Goal: Task Accomplishment & Management: Complete application form

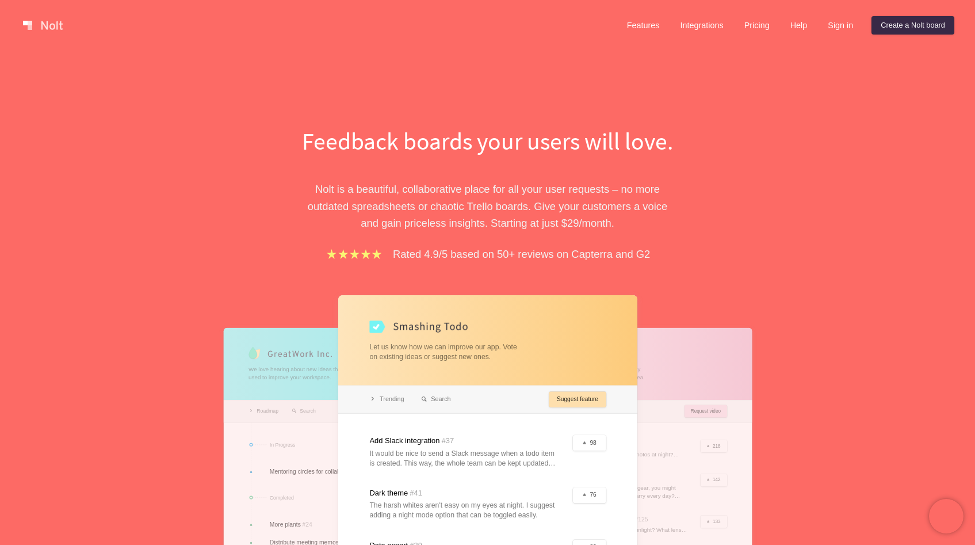
click at [890, 30] on link "Create a Nolt board" at bounding box center [912, 25] width 83 height 18
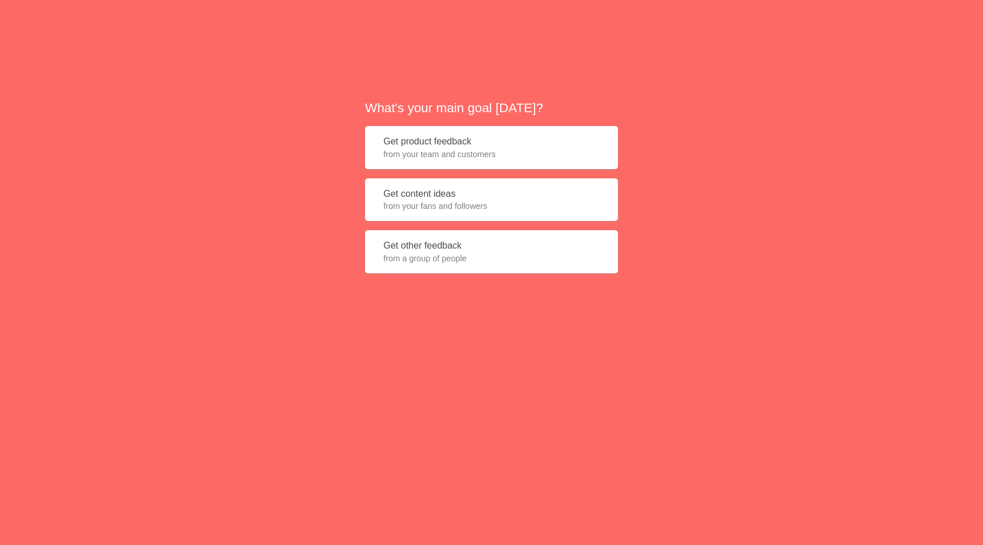
click at [440, 148] on span "from your team and customers" at bounding box center [492, 154] width 216 height 12
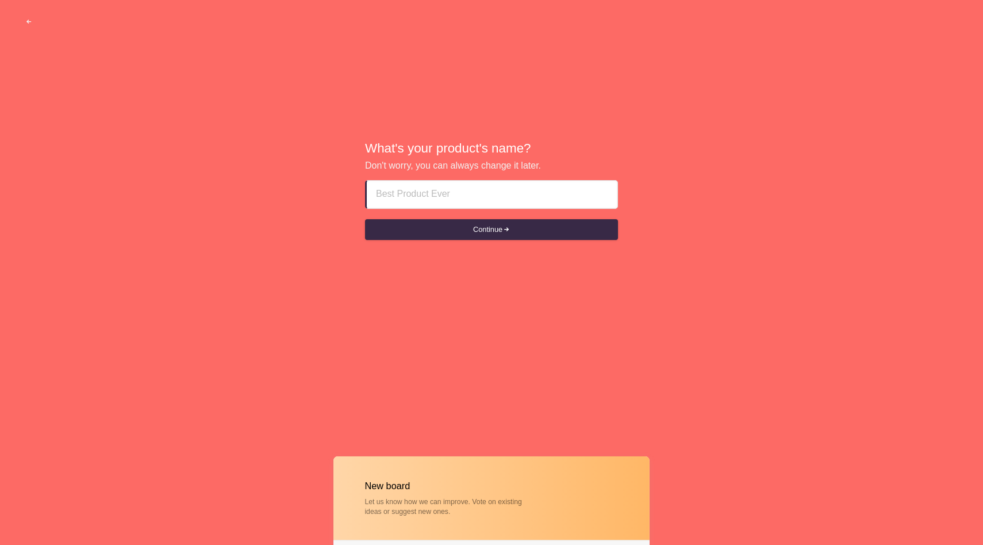
click at [423, 192] on input at bounding box center [492, 195] width 232 height 28
click at [431, 235] on button "Continue" at bounding box center [491, 229] width 253 height 21
click at [489, 228] on button "Continue" at bounding box center [491, 229] width 253 height 21
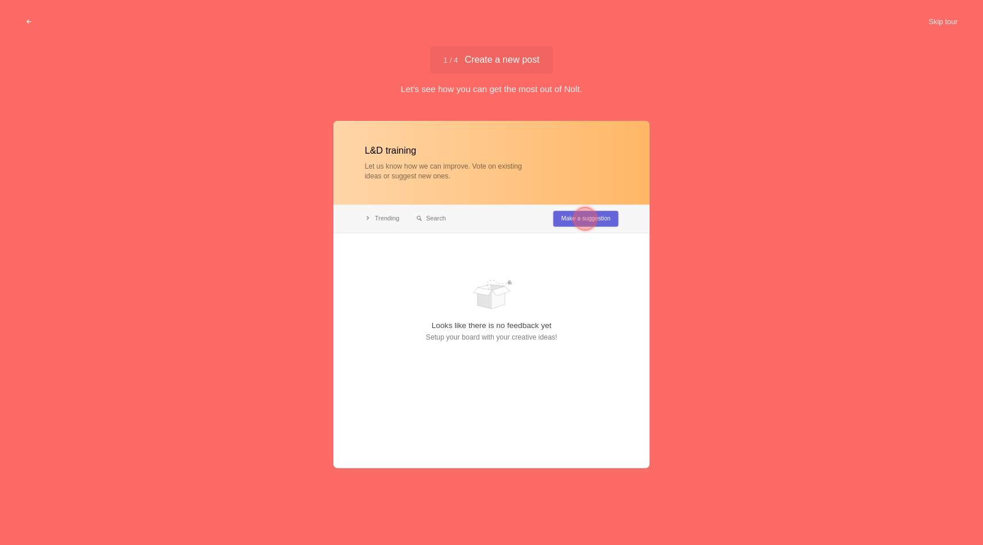
type input "L&D training"
click at [581, 220] on div at bounding box center [585, 218] width 23 height 23
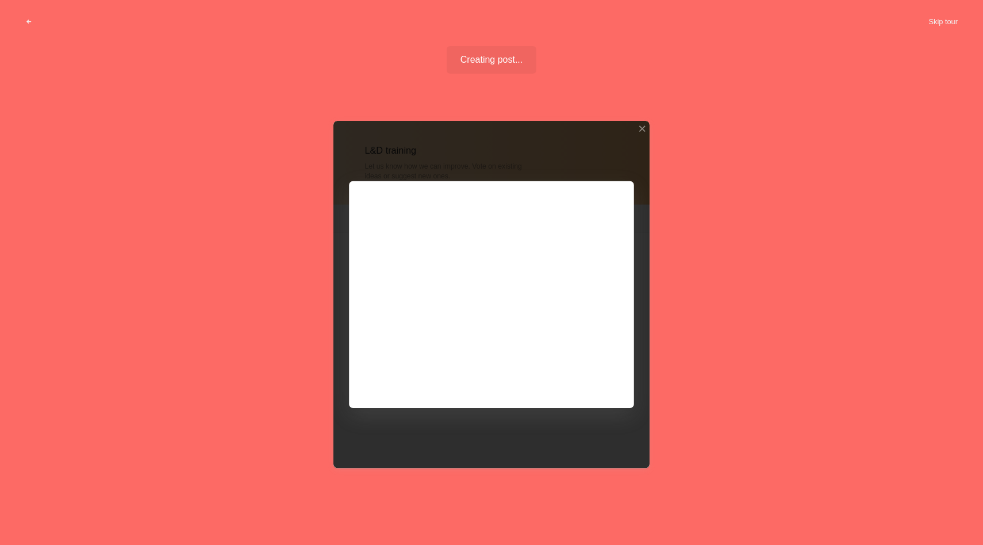
click at [580, 377] on div at bounding box center [492, 294] width 316 height 347
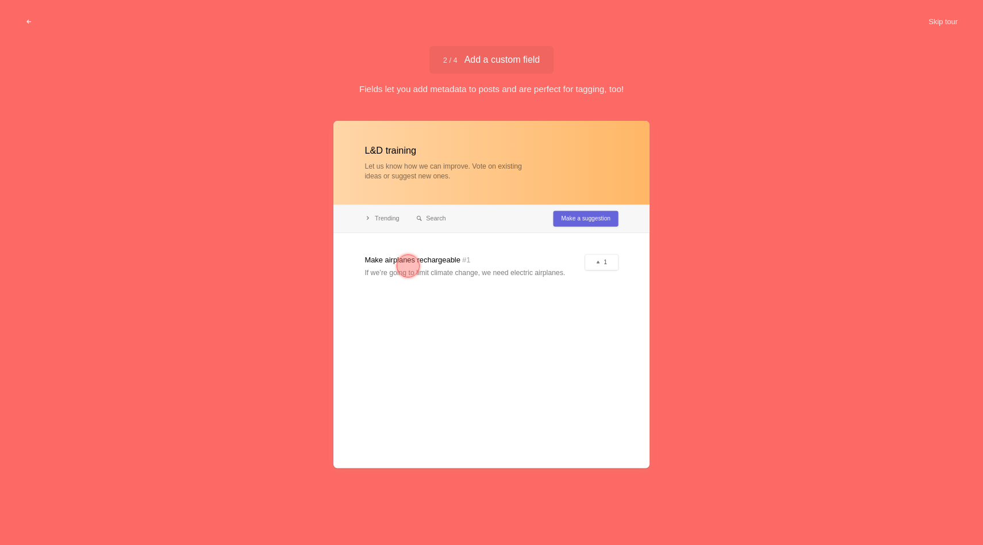
click at [944, 24] on button "Skip tour" at bounding box center [943, 22] width 57 height 21
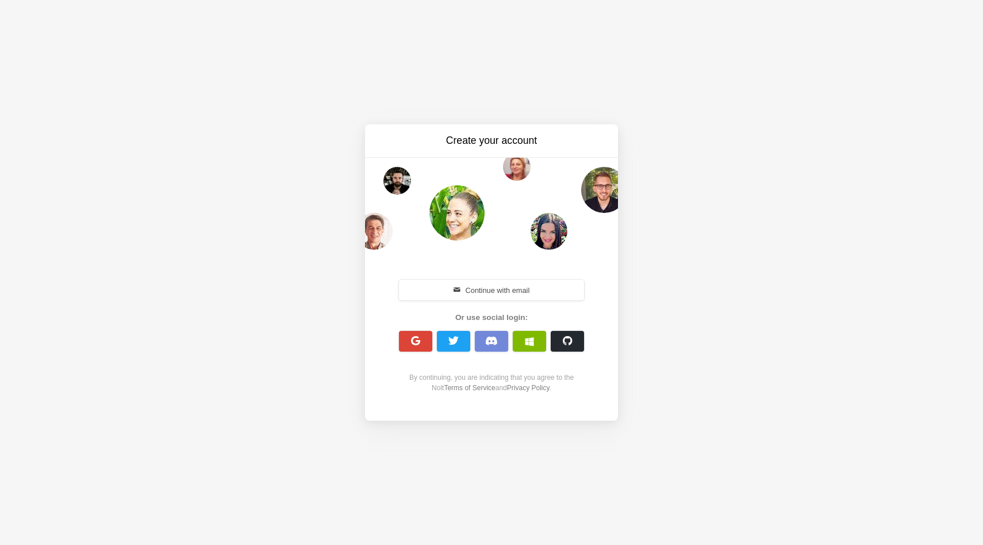
click at [523, 286] on button "Continue with email" at bounding box center [491, 290] width 185 height 21
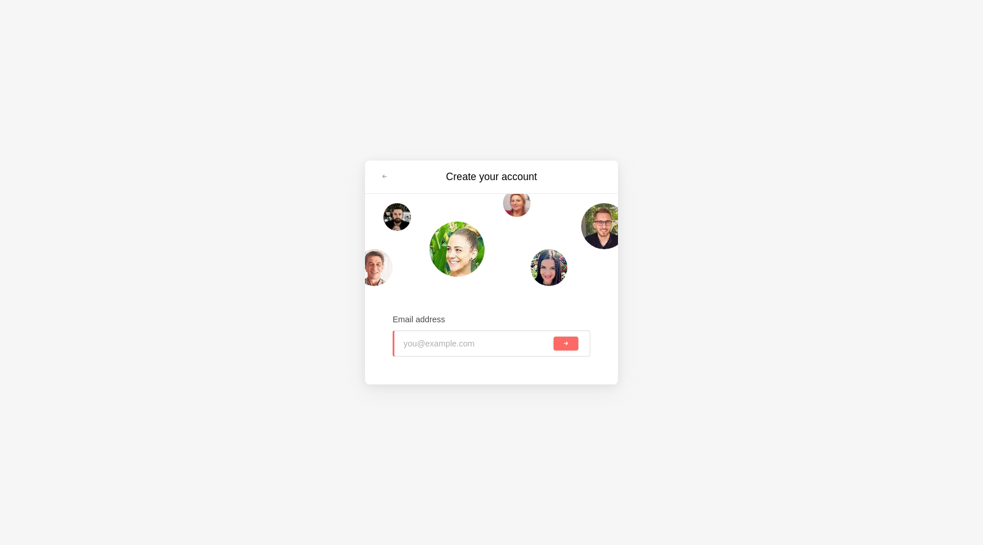
click at [447, 341] on input "email" at bounding box center [478, 343] width 148 height 25
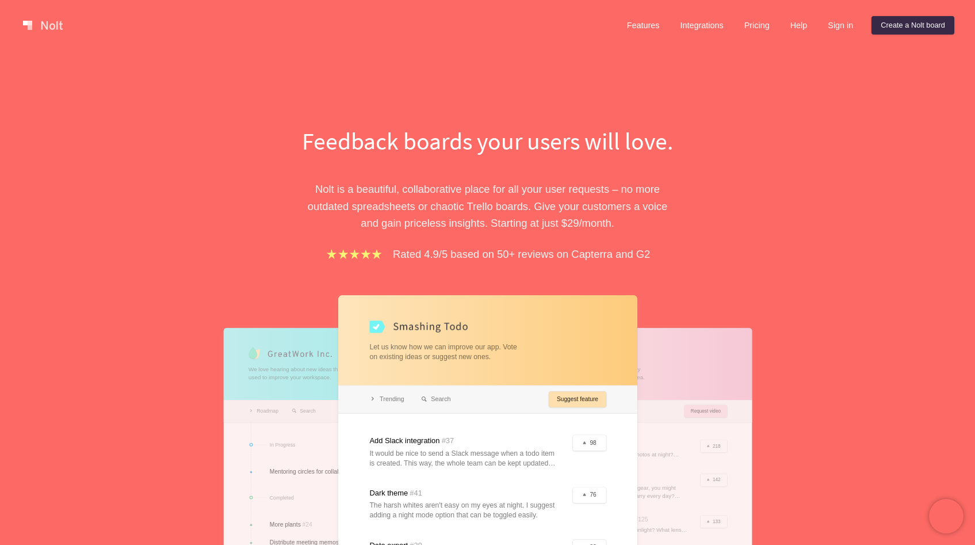
click at [845, 26] on link "Sign in" at bounding box center [840, 25] width 44 height 18
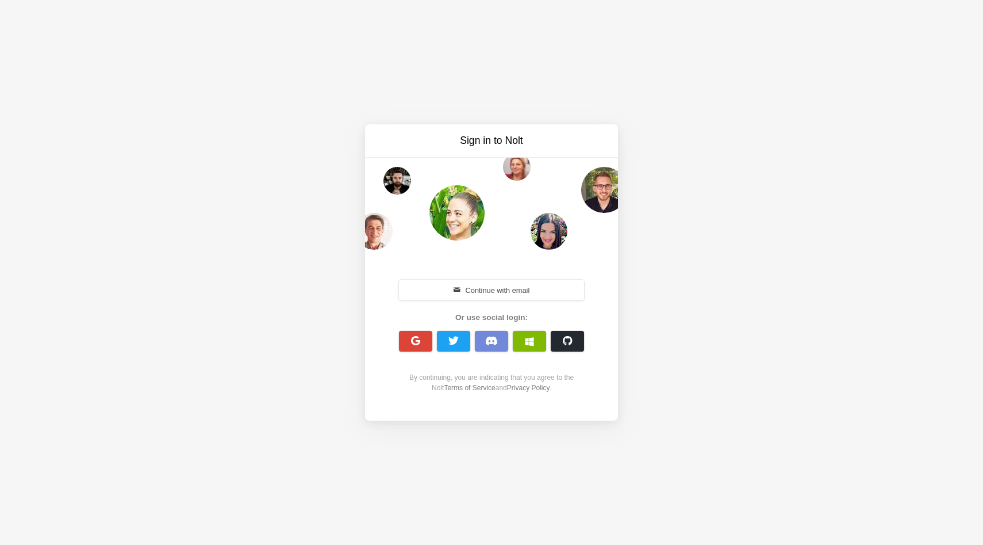
click at [416, 343] on span "button" at bounding box center [416, 340] width 11 height 11
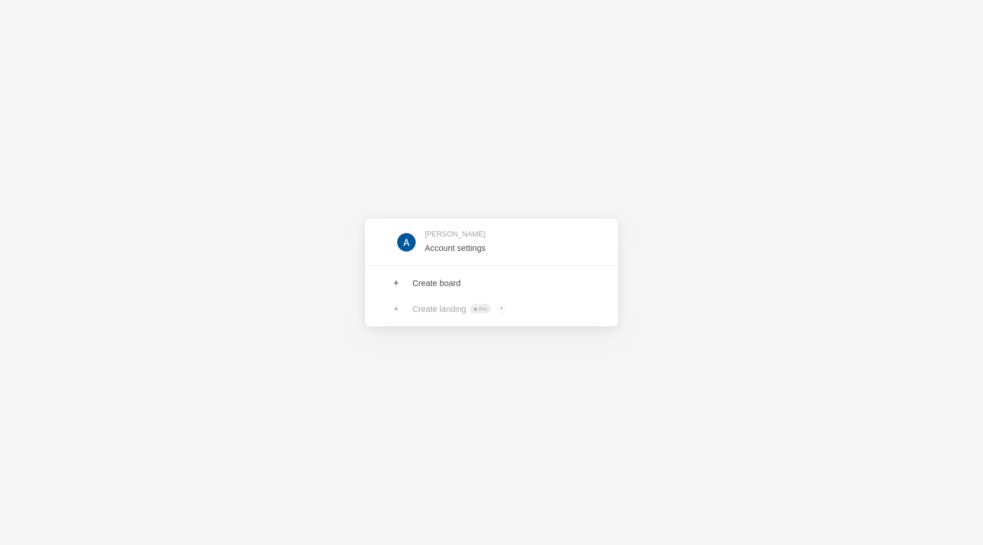
click at [397, 284] on link at bounding box center [491, 282] width 253 height 25
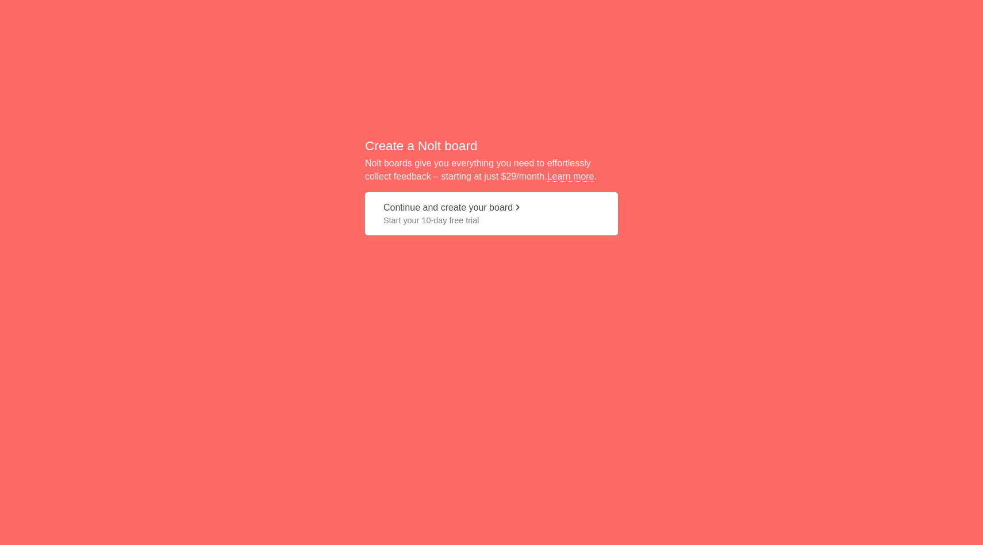
click at [474, 211] on button "Continue and create your board Start your 10-day free trial" at bounding box center [491, 213] width 253 height 43
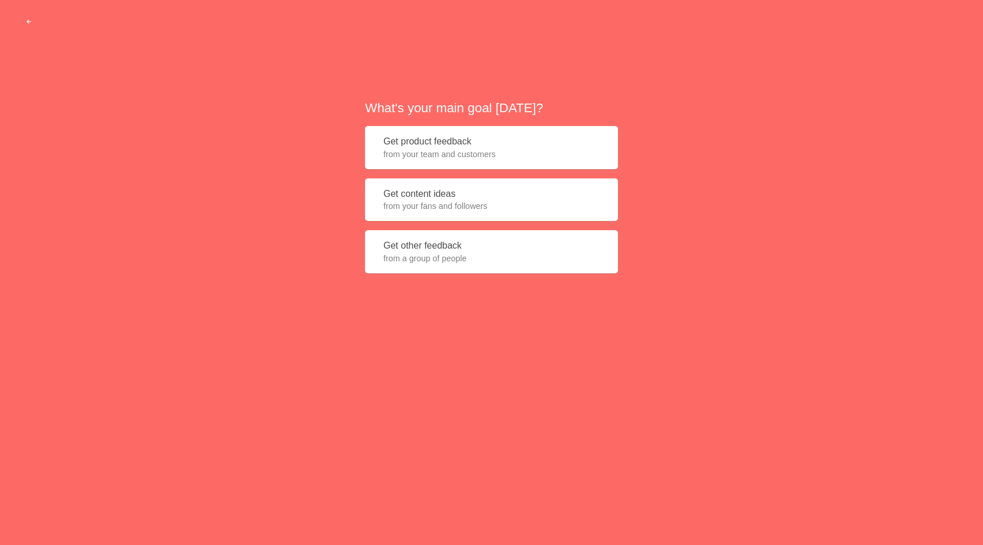
drag, startPoint x: 0, startPoint y: 0, endPoint x: 429, endPoint y: 201, distance: 473.9
click at [429, 201] on span "from your fans and followers" at bounding box center [492, 206] width 216 height 12
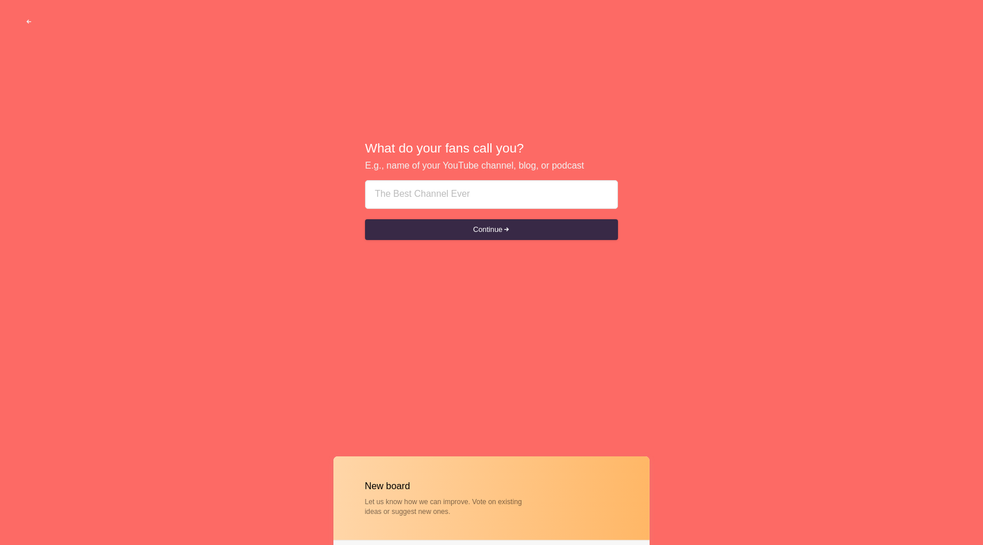
click at [291, 227] on div "What do your fans call you? E.g., name of your YouTube channel, blog, or podcas…" at bounding box center [491, 190] width 983 height 381
click at [430, 187] on input at bounding box center [492, 195] width 232 height 28
click at [477, 233] on button "Continue" at bounding box center [491, 229] width 253 height 21
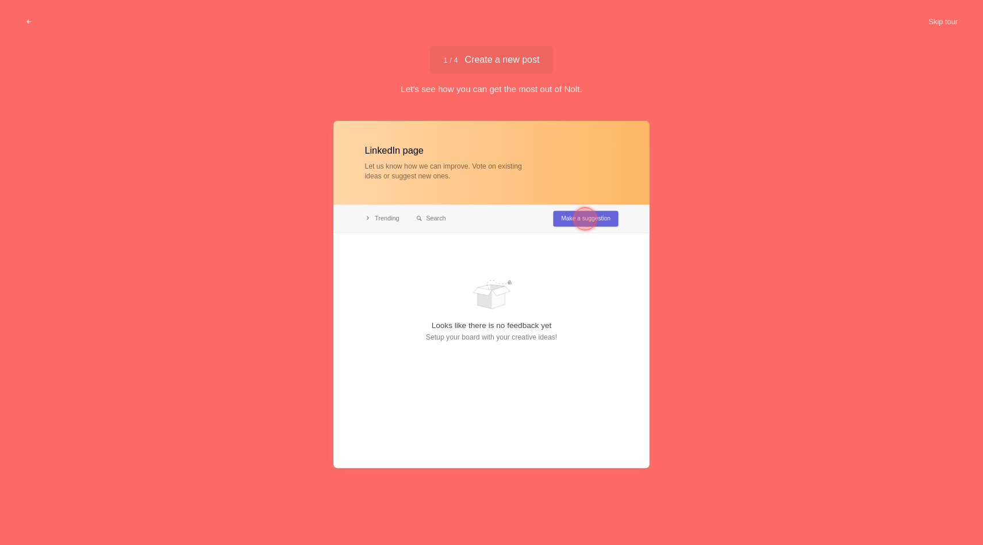
type input "LinkedIn page"
click at [574, 223] on div at bounding box center [585, 218] width 41 height 41
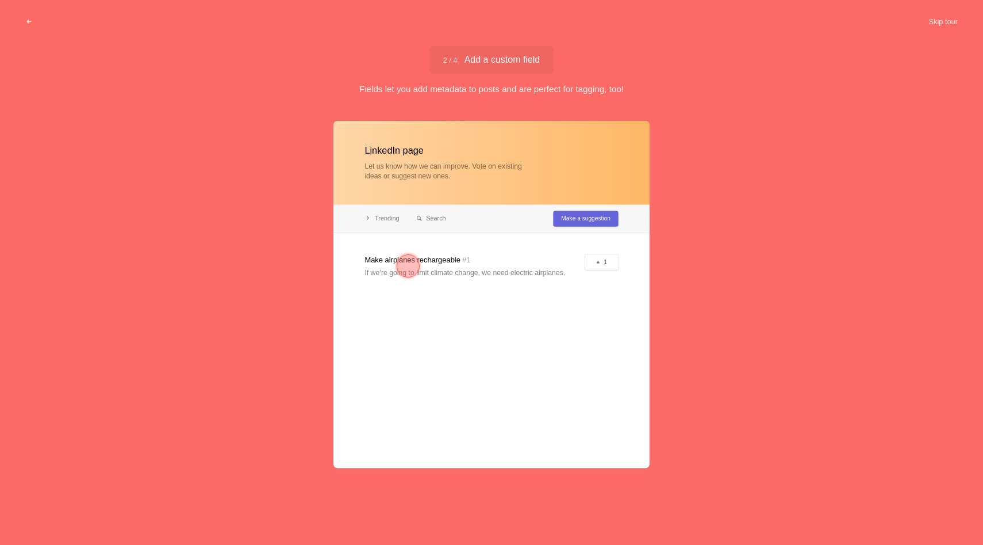
click at [406, 270] on div at bounding box center [408, 265] width 23 height 23
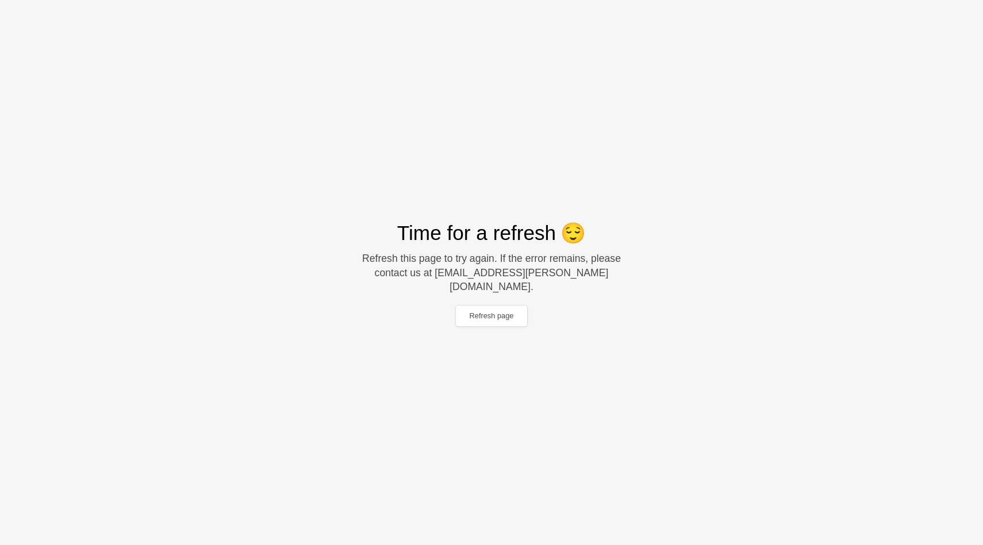
click at [485, 310] on button "Refresh page" at bounding box center [492, 315] width 72 height 21
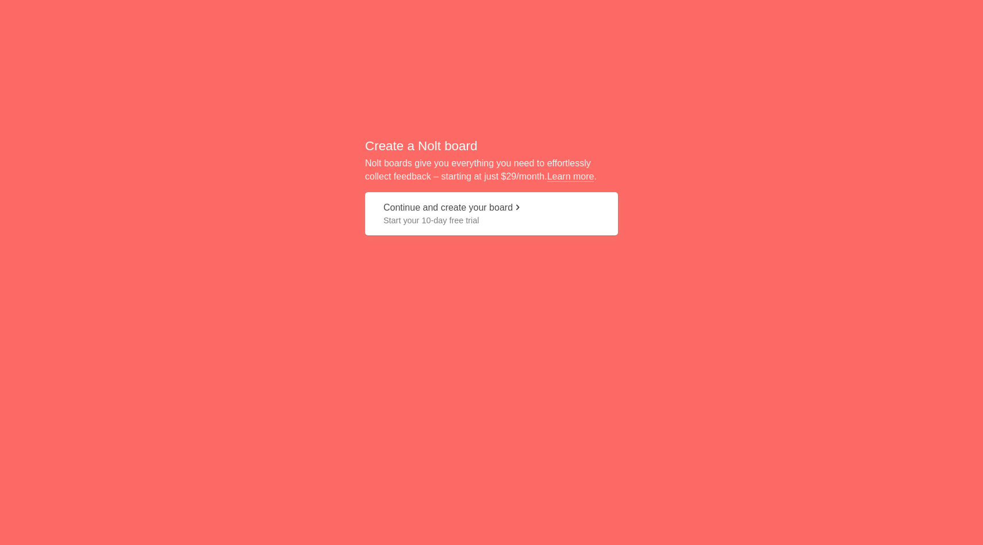
click at [455, 211] on button "Continue and create your board Start your 10-day free trial" at bounding box center [491, 213] width 253 height 43
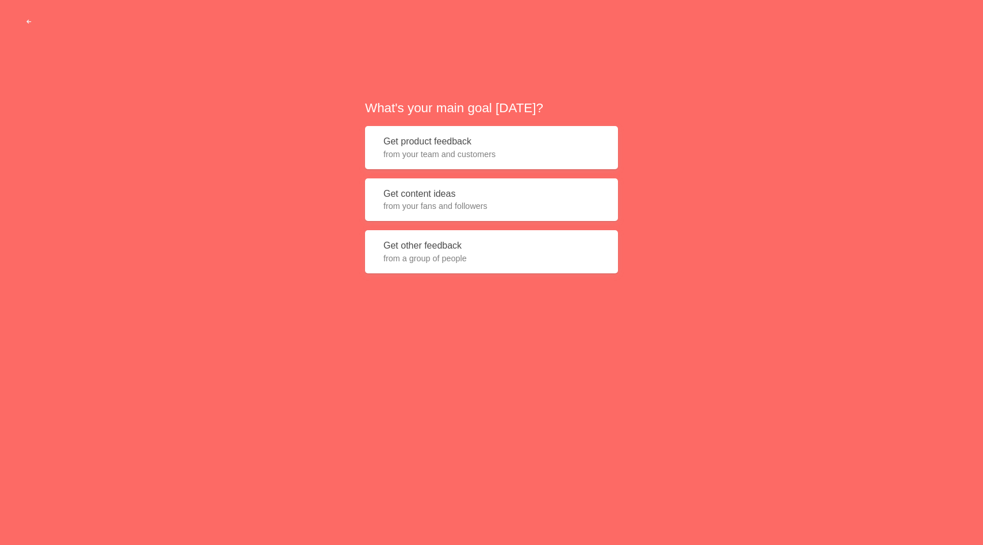
click at [422, 201] on span "from your fans and followers" at bounding box center [492, 206] width 216 height 12
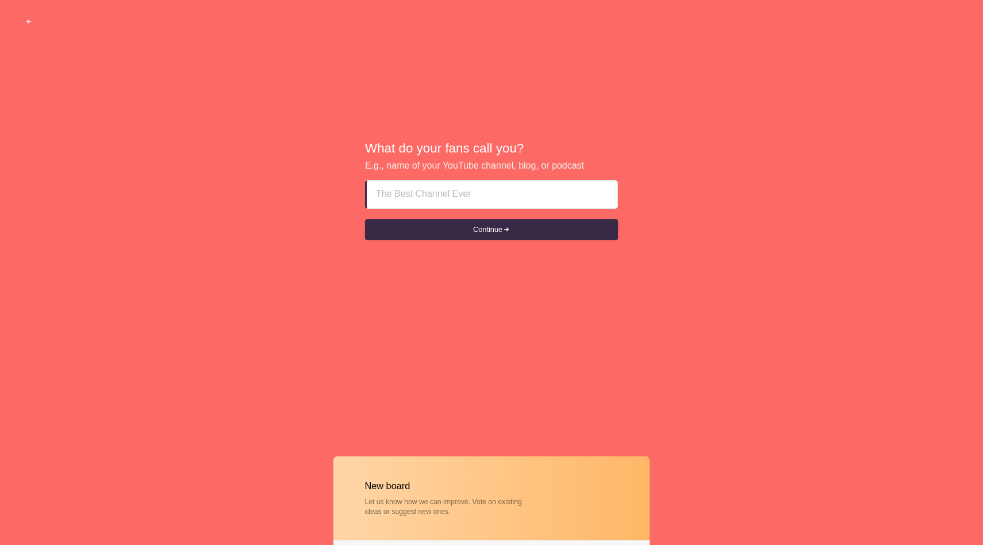
click at [490, 236] on button "Continue" at bounding box center [491, 229] width 253 height 21
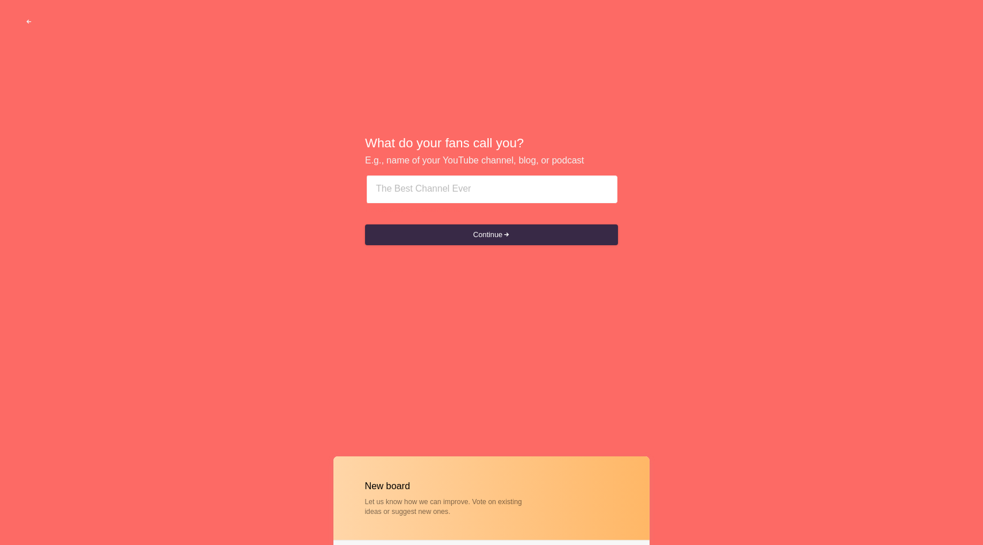
drag, startPoint x: 0, startPoint y: 0, endPoint x: 477, endPoint y: 183, distance: 510.9
click at [477, 183] on input at bounding box center [492, 189] width 232 height 28
type input "LinkedIn"
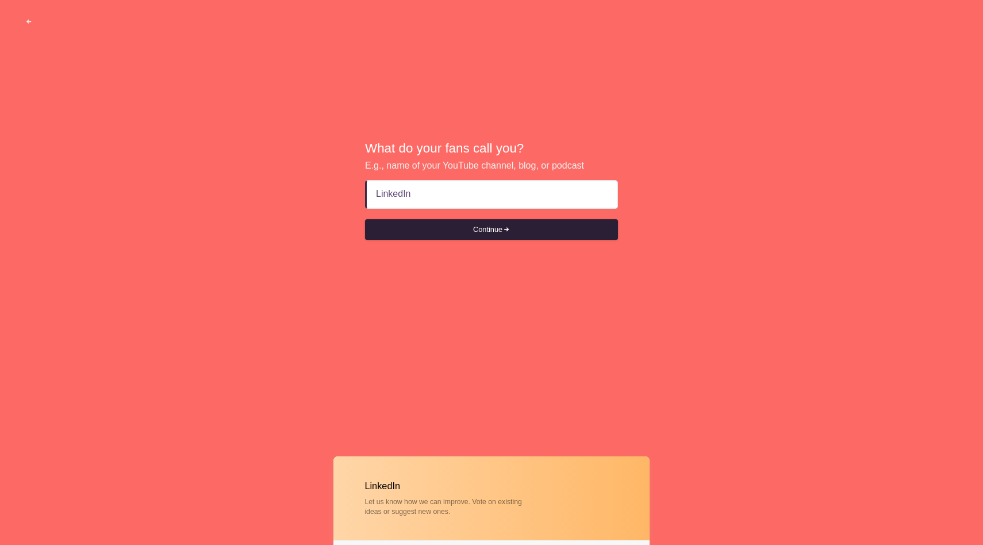
drag, startPoint x: 477, startPoint y: 183, endPoint x: 489, endPoint y: 235, distance: 53.2
click at [489, 235] on button "Continue" at bounding box center [491, 229] width 253 height 21
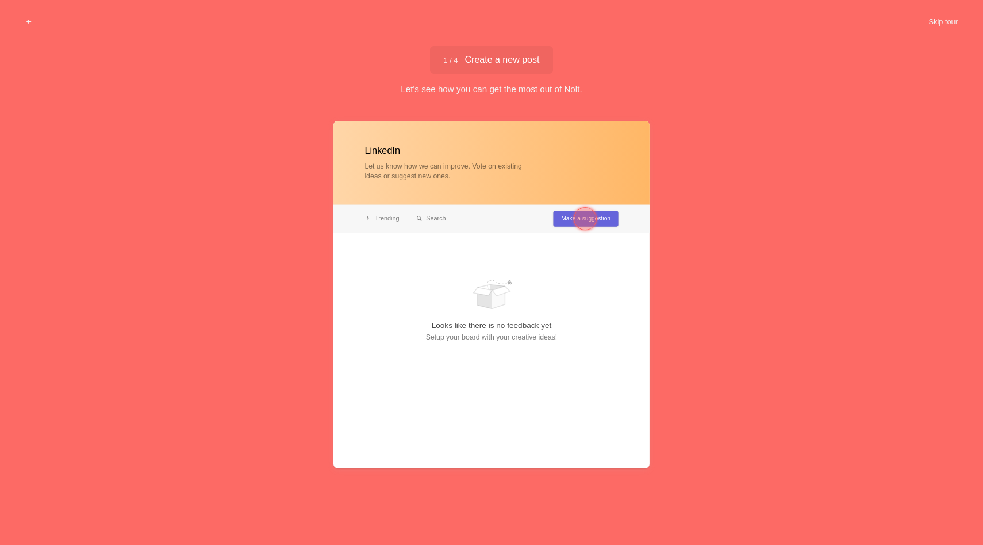
click at [943, 18] on button "Skip tour" at bounding box center [943, 22] width 57 height 21
